Goal: Find specific page/section: Find specific page/section

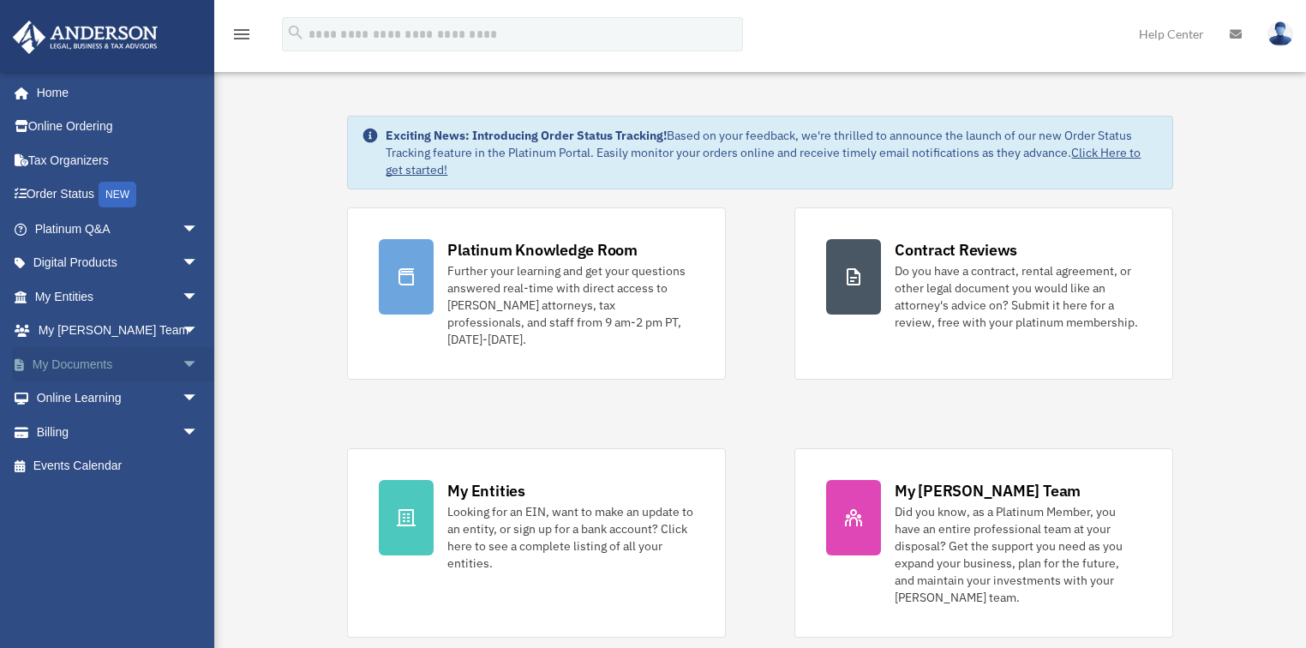
click at [182, 363] on span "arrow_drop_down" at bounding box center [199, 364] width 34 height 35
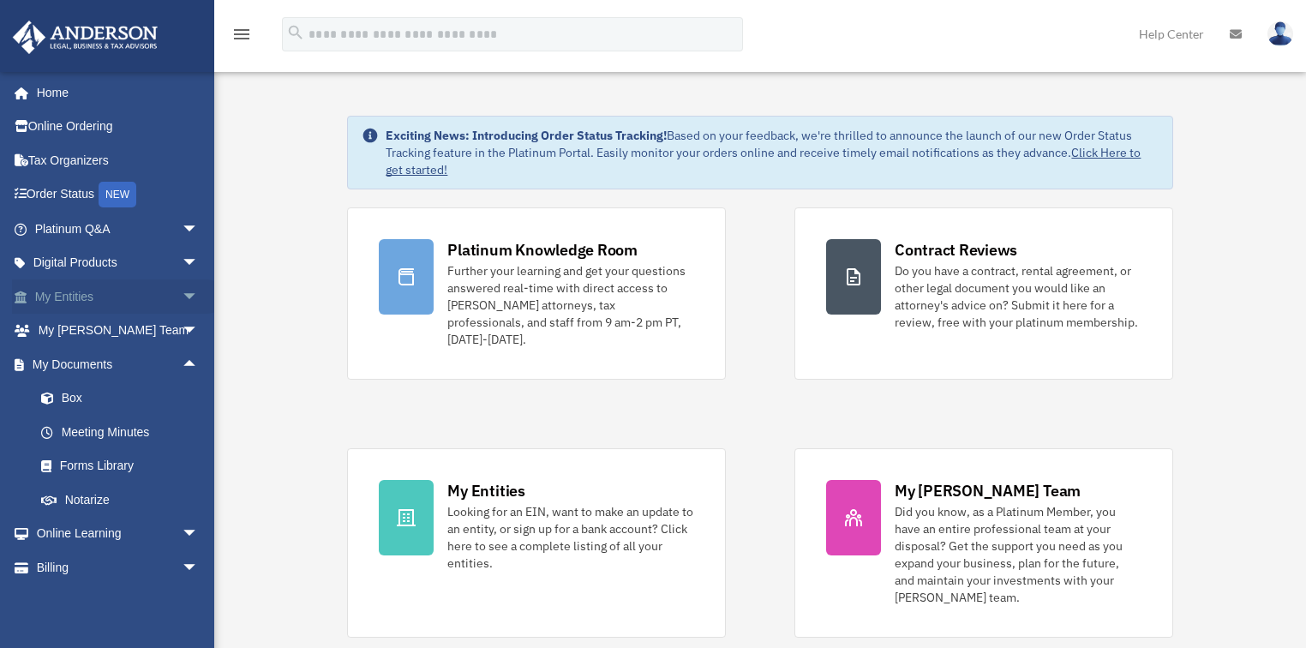
click at [182, 291] on span "arrow_drop_down" at bounding box center [199, 296] width 34 height 35
click at [93, 468] on link "My Blueprint" at bounding box center [124, 466] width 201 height 34
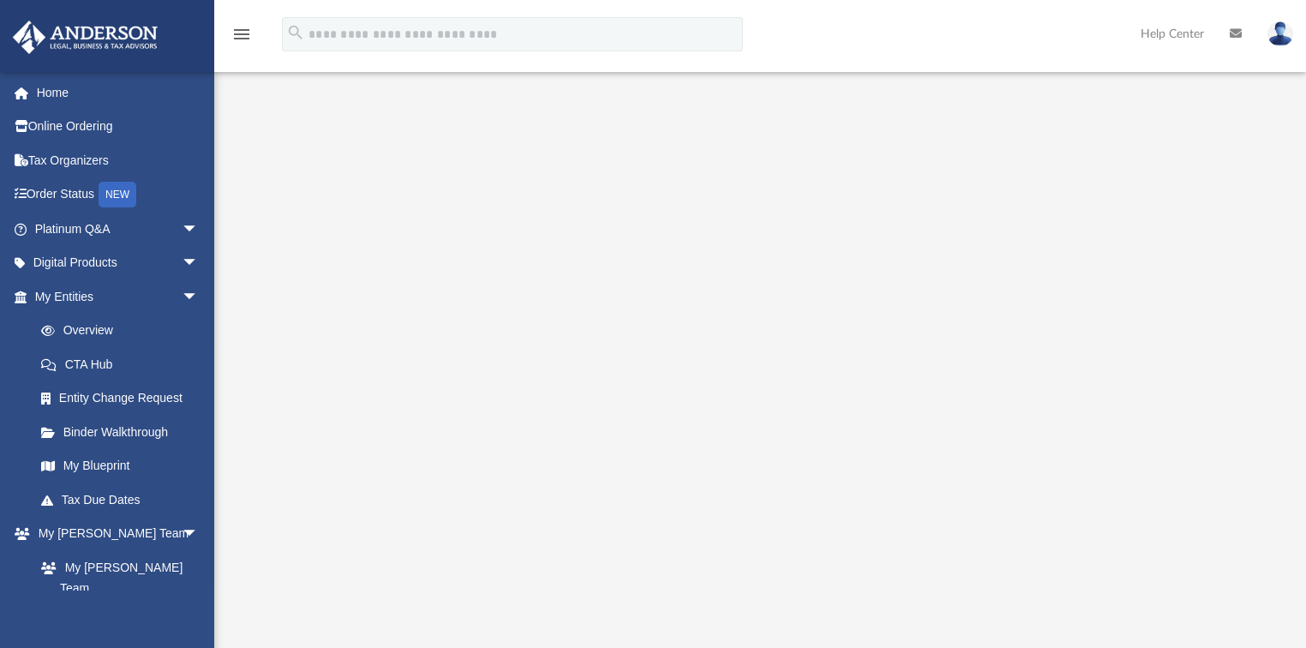
click at [1248, 185] on div at bounding box center [760, 449] width 983 height 686
